Goal: Navigation & Orientation: Understand site structure

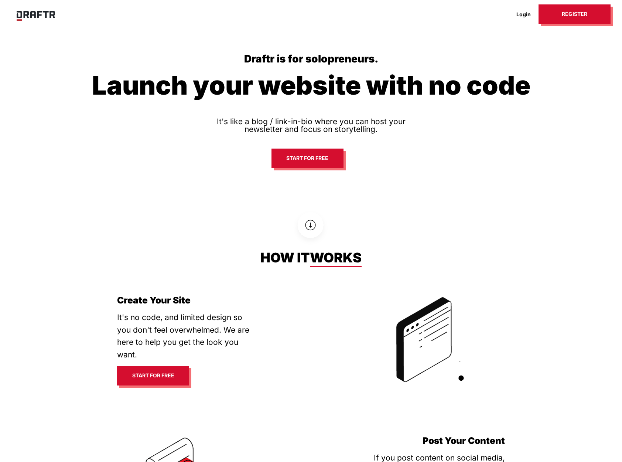
click at [522, 11] on link "Login" at bounding box center [523, 13] width 30 height 11
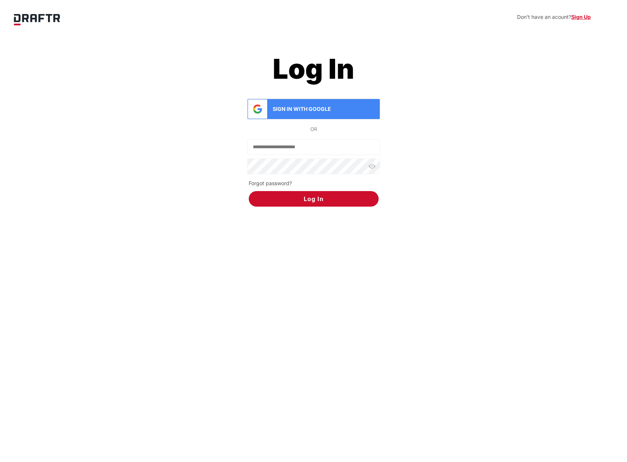
type input "**********"
click at [337, 201] on button "Log In" at bounding box center [314, 199] width 130 height 16
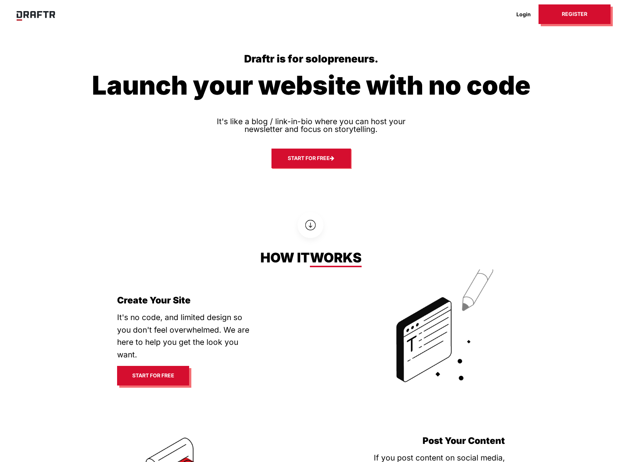
click at [302, 157] on link "Start for free" at bounding box center [310, 158] width 79 height 20
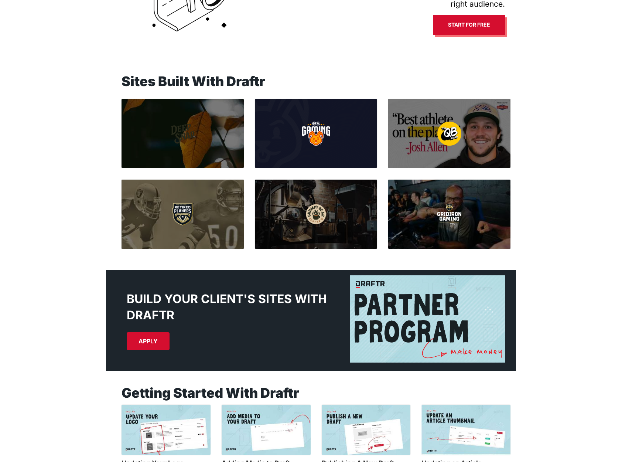
scroll to position [467, 0]
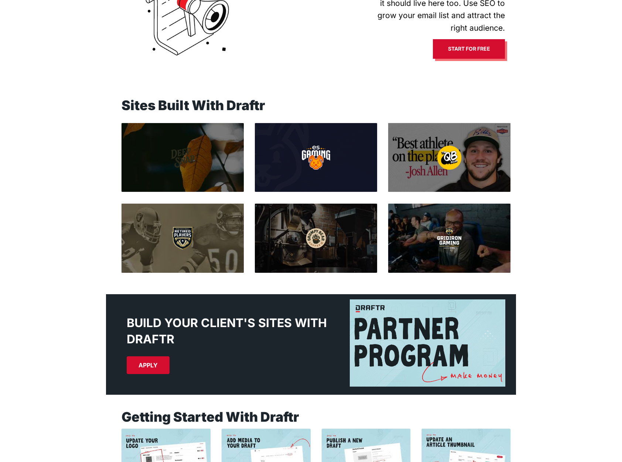
click at [136, 368] on link "APPLY" at bounding box center [148, 365] width 43 height 18
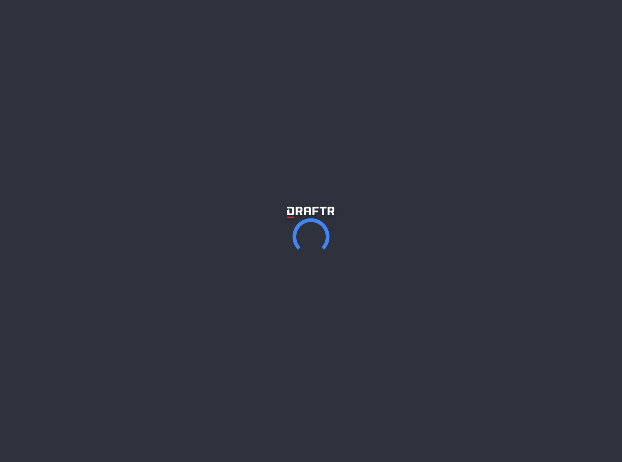
scroll to position [467, 0]
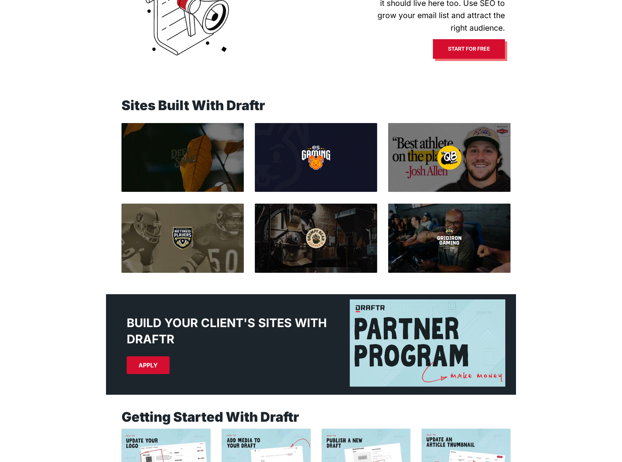
click at [102, 268] on div "Sites Built With Draftr" at bounding box center [310, 188] width 421 height 179
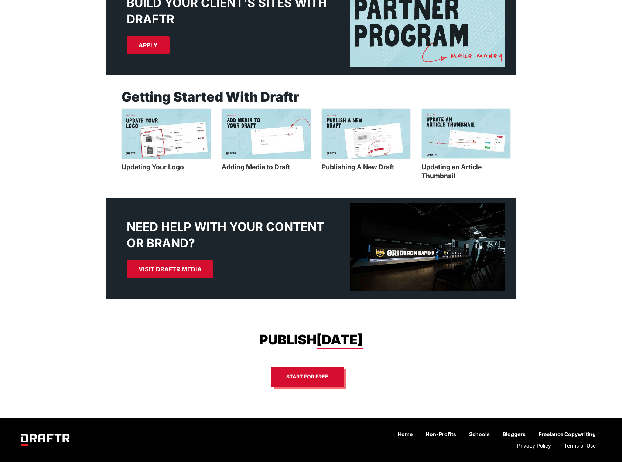
click at [523, 432] on link "Bloggers" at bounding box center [513, 433] width 33 height 11
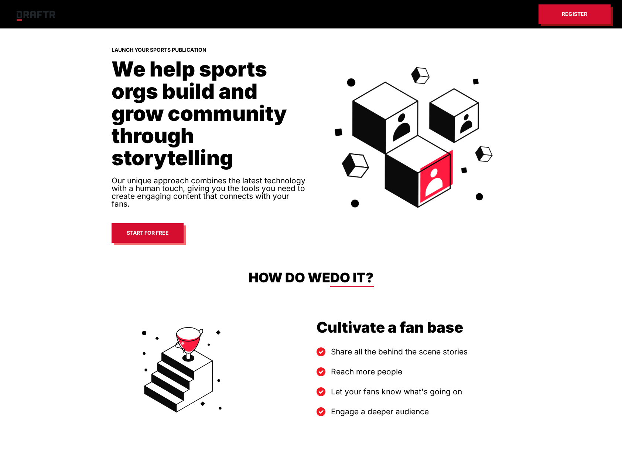
click at [31, 8] on link at bounding box center [35, 14] width 49 height 18
